Goal: Find specific page/section: Find specific page/section

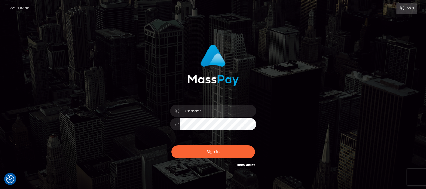
type input "[DOMAIN_NAME]"
click at [217, 151] on button "Sign in" at bounding box center [213, 151] width 84 height 13
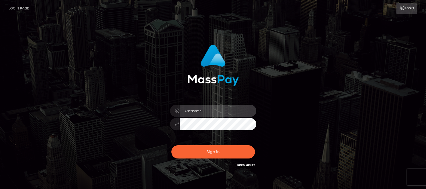
drag, startPoint x: 209, startPoint y: 112, endPoint x: 211, endPoint y: 117, distance: 5.1
click at [209, 112] on input "text" at bounding box center [218, 111] width 77 height 12
type input "[DOMAIN_NAME]"
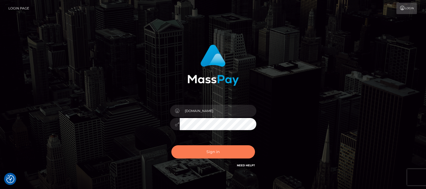
click at [213, 151] on button "Sign in" at bounding box center [213, 151] width 84 height 13
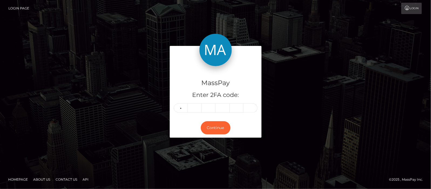
type input "7"
type input "0"
type input "7"
type input "0"
type input "9"
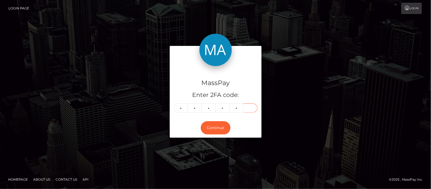
type input "2"
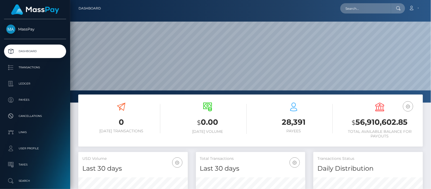
scroll to position [95, 109]
click at [356, 9] on input "text" at bounding box center [365, 8] width 51 height 10
paste input "onnawi.pro@gmail.com"
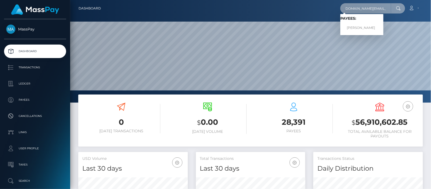
type input "onnawi.pro@gmail.com"
click at [362, 27] on link "ELINA ANGELINI" at bounding box center [361, 28] width 43 height 10
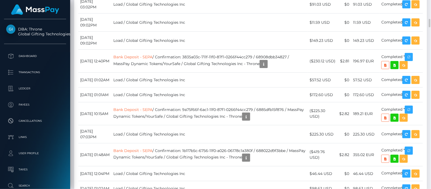
scroll to position [1146, 0]
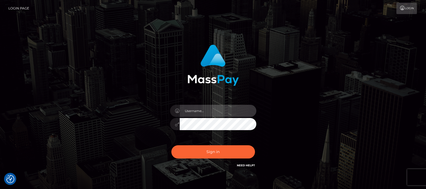
click at [196, 111] on input "text" at bounding box center [218, 111] width 77 height 12
type input "df.es"
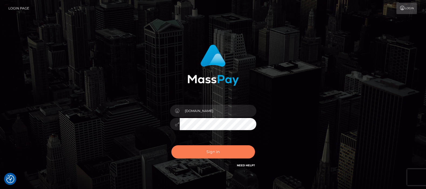
click at [209, 150] on button "Sign in" at bounding box center [213, 151] width 84 height 13
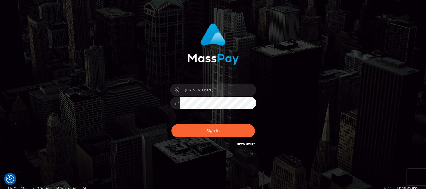
scroll to position [29, 0]
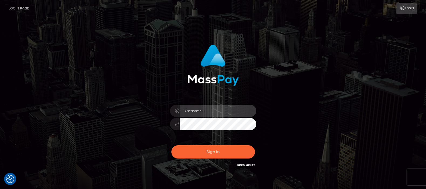
click at [213, 108] on input "text" at bounding box center [218, 111] width 77 height 12
type input "df.es"
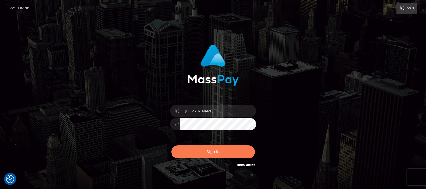
click at [212, 152] on button "Sign in" at bounding box center [213, 151] width 84 height 13
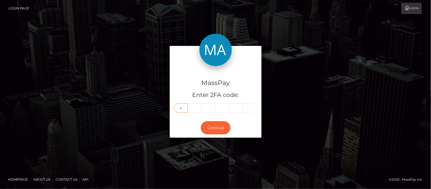
type input "2"
type input "6"
type input "9"
type input "7"
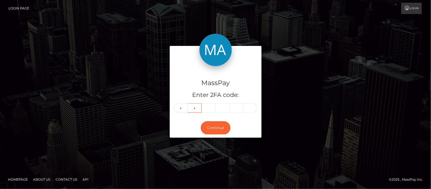
type input "6"
type input "7"
type input "9"
type input "1"
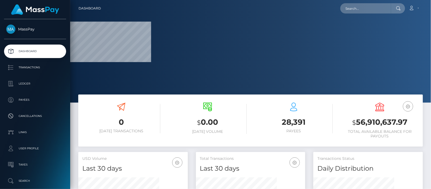
scroll to position [95, 109]
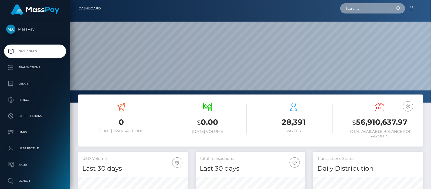
click at [371, 6] on input "text" at bounding box center [365, 8] width 51 height 10
paste input "[DOMAIN_NAME][EMAIL_ADDRESS][DOMAIN_NAME]"
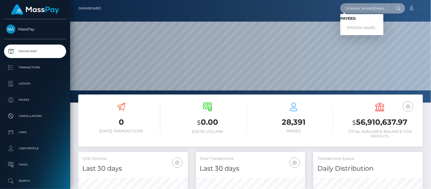
type input "[DOMAIN_NAME][EMAIL_ADDRESS][DOMAIN_NAME]"
click at [365, 28] on link "ELINA ANGELINI" at bounding box center [361, 28] width 43 height 10
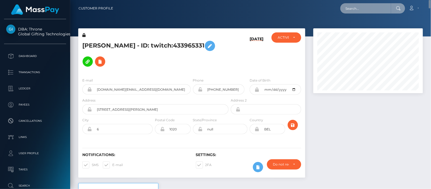
click at [366, 8] on input "text" at bounding box center [365, 8] width 51 height 10
paste input "michael.newman4300@gmail.com"
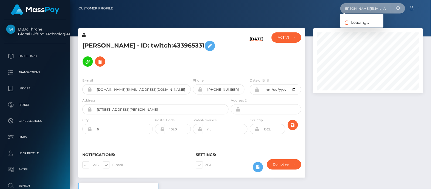
scroll to position [0, 3]
click at [360, 8] on input "michael.newman4300@gmail.com" at bounding box center [365, 8] width 51 height 10
type input "michaelnewman4300@gmail.com"
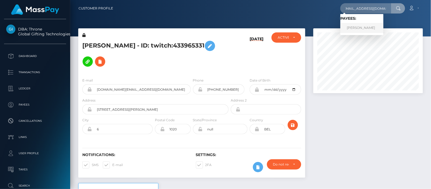
click at [353, 27] on link "Michael Newman" at bounding box center [361, 28] width 43 height 10
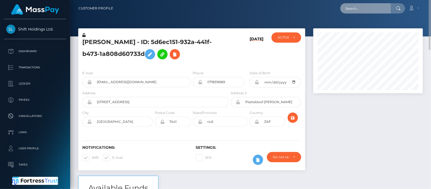
click at [363, 9] on input "text" at bounding box center [365, 8] width 51 height 10
paste input "[EMAIL_ADDRESS][DOMAIN_NAME]"
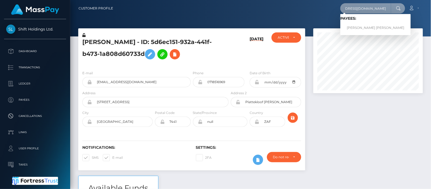
type input "[EMAIL_ADDRESS][DOMAIN_NAME]"
click at [360, 28] on link "BROOKE LAUREN CHRISTINE HAIGH" at bounding box center [375, 28] width 70 height 10
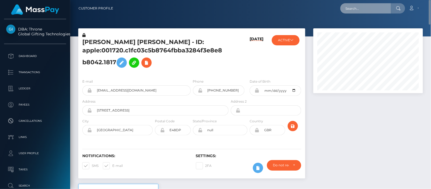
click at [370, 7] on input "text" at bounding box center [365, 8] width 51 height 10
paste input "[DOMAIN_NAME][EMAIL_ADDRESS][DOMAIN_NAME]"
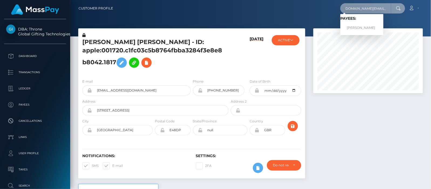
type input "[DOMAIN_NAME][EMAIL_ADDRESS][DOMAIN_NAME]"
click at [358, 27] on link "[PERSON_NAME]" at bounding box center [361, 28] width 43 height 10
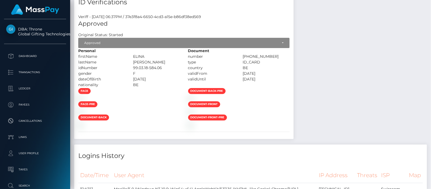
scroll to position [506, 0]
